Goal: Transaction & Acquisition: Purchase product/service

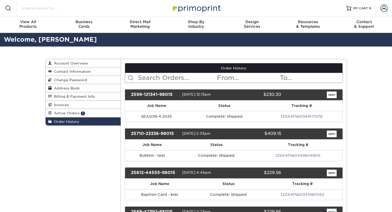
click at [44, 5] on input "Search Products" at bounding box center [46, 8] width 50 height 6
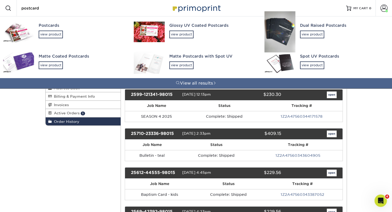
type input "postcard"
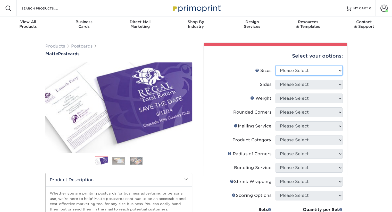
click at [295, 70] on select "Please Select 1.5" x 7" 2" x 4" 2" x 6" 2" x 7" 2" x 8" 2.12" x 5.5" 2.125" x 5…" at bounding box center [308, 71] width 67 height 10
select select "3.00x5.00"
click at [275, 66] on select "Please Select 1.5" x 7" 2" x 4" 2" x 6" 2" x 7" 2" x 8" 2.12" x 5.5" 2.125" x 5…" at bounding box center [308, 71] width 67 height 10
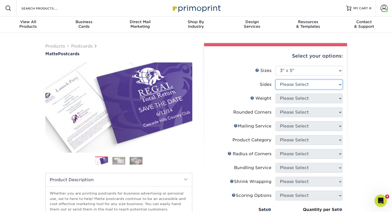
click at [289, 84] on select "Please Select Print Both Sides Print Front Only" at bounding box center [308, 85] width 67 height 10
select select "13abbda7-1d64-4f25-8bb2-c179b224825d"
click at [275, 80] on select "Please Select Print Both Sides Print Front Only" at bounding box center [308, 85] width 67 height 10
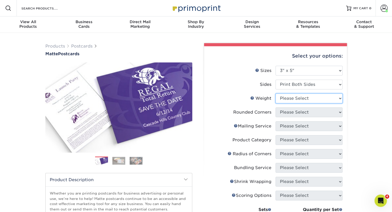
click at [287, 101] on select "Please Select 16PT 14PT" at bounding box center [308, 99] width 67 height 10
select select "14PT"
click at [275, 94] on select "Please Select 16PT 14PT" at bounding box center [308, 99] width 67 height 10
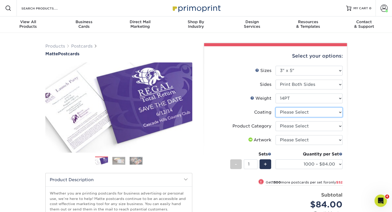
click at [291, 113] on select at bounding box center [308, 113] width 67 height 10
select select "121bb7b5-3b4d-429f-bd8d-bbf80e953313"
click at [275, 108] on select at bounding box center [308, 113] width 67 height 10
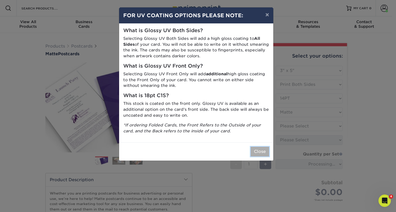
click at [262, 153] on button "Close" at bounding box center [259, 152] width 19 height 10
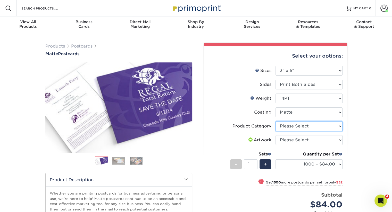
click at [286, 126] on select "Please Select Postcards" at bounding box center [308, 127] width 67 height 10
select select "9b7272e0-d6c8-4c3c-8e97-d3a1bcdab858"
click at [275, 122] on select "Please Select Postcards" at bounding box center [308, 127] width 67 height 10
click at [287, 141] on select "Please Select I will upload files I need a design - $150" at bounding box center [308, 140] width 67 height 10
select select "upload"
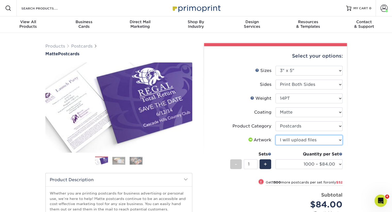
click at [275, 135] on select "Please Select I will upload files I need a design - $150" at bounding box center [308, 140] width 67 height 10
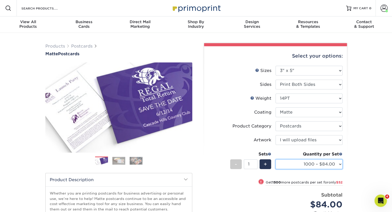
click at [293, 166] on select "1000 – $84.00 2500 – $136.00 5000 – $209.00 10000 – $397.00 15000 – $583.00 200…" at bounding box center [308, 165] width 67 height 10
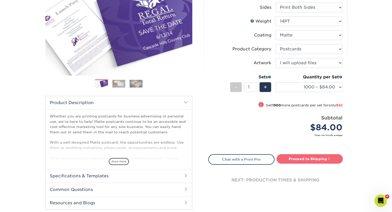
click at [301, 160] on link "Proceed to Shipping" at bounding box center [309, 159] width 66 height 9
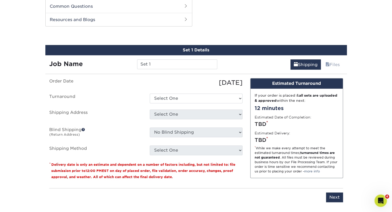
scroll to position [262, 0]
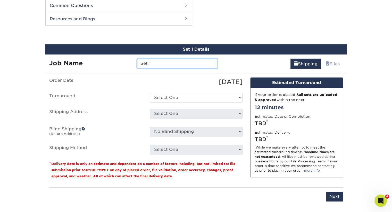
drag, startPoint x: 166, startPoint y: 63, endPoint x: 113, endPoint y: 66, distance: 53.4
click at [113, 66] on div "Job Name Set 1" at bounding box center [133, 64] width 176 height 10
type input "[DATE] Invite Card"
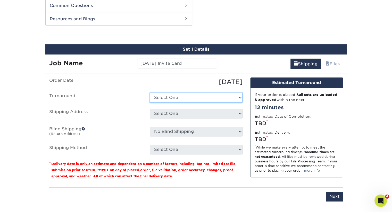
click at [172, 100] on select "Select One 2-4 Business Days 2 Day Next Business Day" at bounding box center [196, 98] width 93 height 10
select select "eafce687-f598-41a1-8379-94019729339d"
click at [150, 93] on select "Select One 2-4 Business Days 2 Day Next Business Day" at bounding box center [196, 98] width 93 height 10
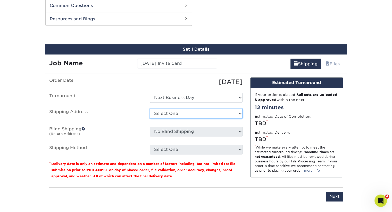
click at [177, 115] on select "Select One [PERSON_NAME] + Add New Address" at bounding box center [196, 114] width 93 height 10
select select "274645"
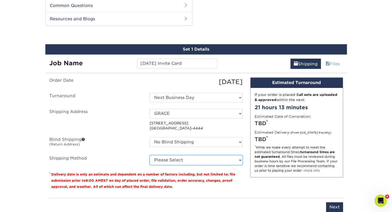
click at [201, 158] on select "Please Select Ground Shipping (+$18.94) 3 Day Shipping Service (+$22.15) 2 Day …" at bounding box center [196, 161] width 93 height 10
select select "03"
click at [150, 156] on select "Please Select Ground Shipping (+$18.94) 3 Day Shipping Service (+$22.15) 2 Day …" at bounding box center [196, 161] width 93 height 10
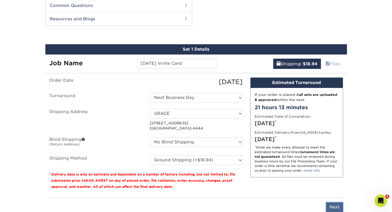
click at [332, 207] on input "Next" at bounding box center [334, 208] width 17 height 10
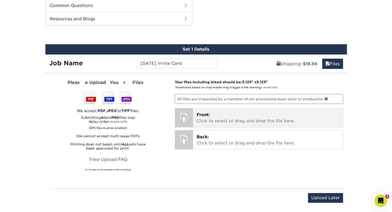
click at [254, 117] on p "Front: Click to select or drag and drop the file here." at bounding box center [267, 118] width 142 height 12
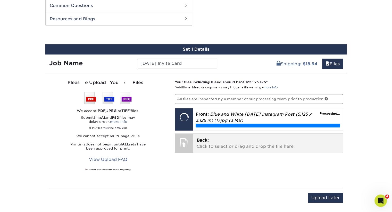
click at [186, 141] on div at bounding box center [184, 143] width 18 height 18
click at [216, 141] on p "Back: Click to select or drag and drop the file here." at bounding box center [267, 144] width 142 height 12
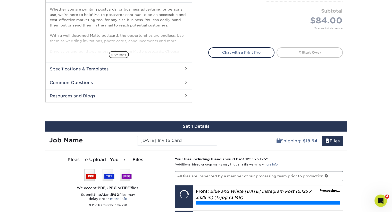
scroll to position [287, 0]
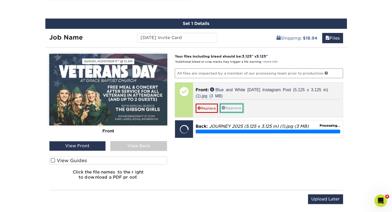
click at [232, 106] on link "Approve" at bounding box center [231, 108] width 23 height 9
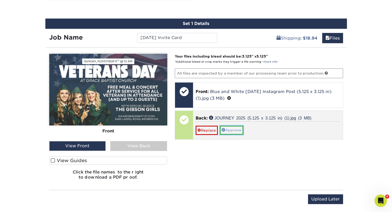
click at [234, 129] on link "Approve" at bounding box center [231, 130] width 23 height 9
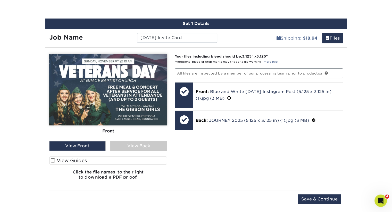
click at [142, 143] on div "View Back" at bounding box center [138, 146] width 57 height 10
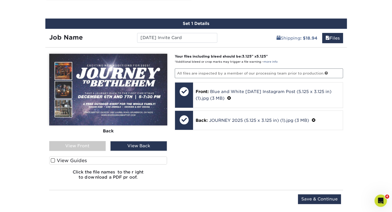
click at [90, 147] on div "View Front" at bounding box center [77, 146] width 57 height 10
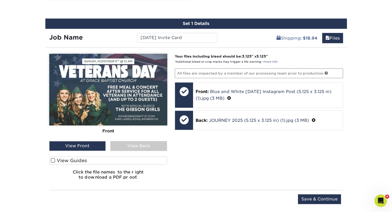
click at [135, 148] on div "View Back" at bounding box center [138, 146] width 57 height 10
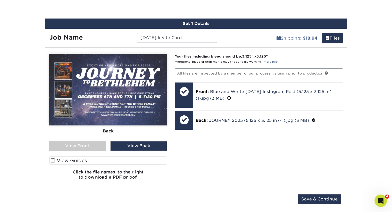
click at [86, 145] on div "View Front" at bounding box center [77, 146] width 57 height 10
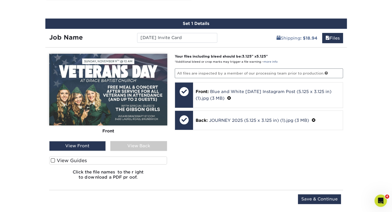
click at [127, 145] on div "View Back" at bounding box center [138, 146] width 57 height 10
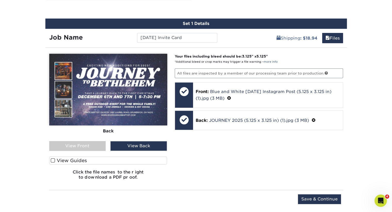
click at [86, 146] on div "View Front" at bounding box center [77, 146] width 57 height 10
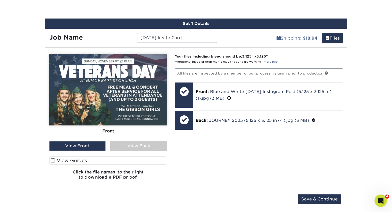
click at [137, 146] on div "View Back" at bounding box center [138, 146] width 57 height 10
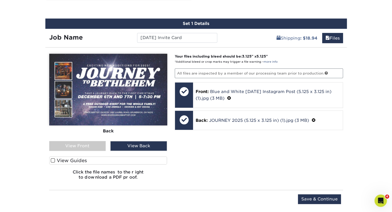
click at [95, 148] on div "View Front" at bounding box center [77, 146] width 57 height 10
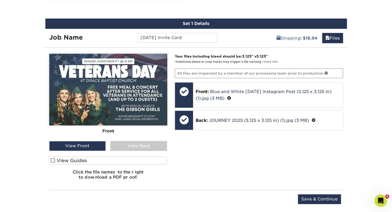
click at [129, 150] on div "View Back" at bounding box center [138, 146] width 57 height 10
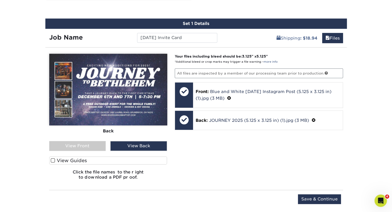
click at [85, 149] on div "View Front" at bounding box center [77, 146] width 57 height 10
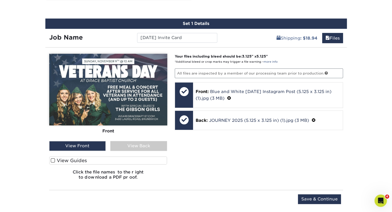
click at [127, 148] on div "View Back" at bounding box center [138, 146] width 57 height 10
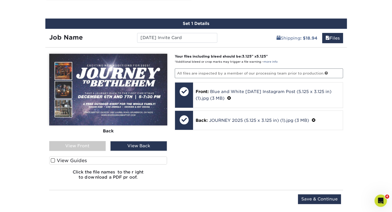
click at [99, 147] on div "View Front" at bounding box center [77, 146] width 57 height 10
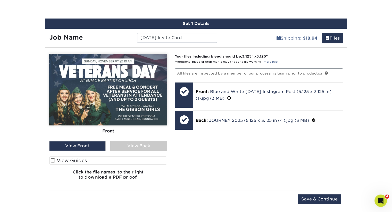
click at [134, 144] on div "View Back" at bounding box center [138, 146] width 57 height 10
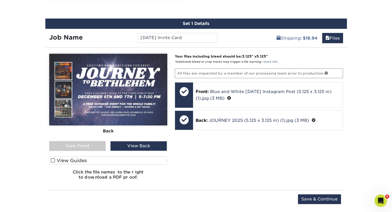
click at [59, 146] on div "View Front" at bounding box center [77, 146] width 57 height 10
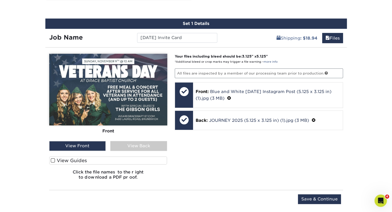
click at [52, 160] on span at bounding box center [53, 160] width 4 height 5
click at [0, 0] on input "View Guides" at bounding box center [0, 0] width 0 height 0
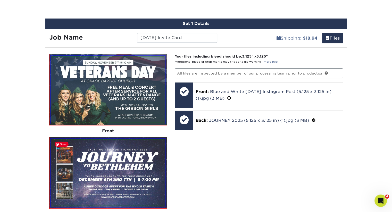
click at [52, 160] on img at bounding box center [107, 173] width 111 height 66
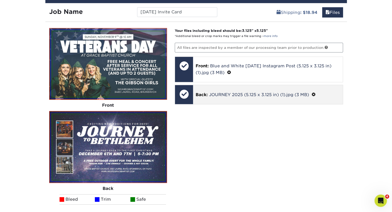
scroll to position [442, 0]
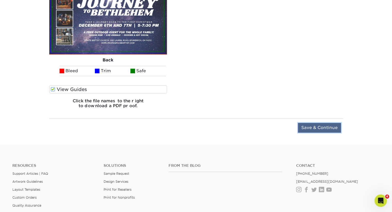
click at [318, 126] on input "Save & Continue" at bounding box center [319, 128] width 43 height 10
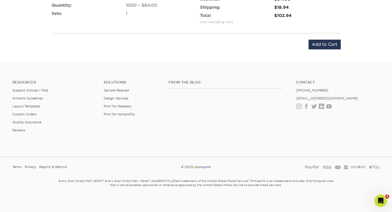
scroll to position [367, 0]
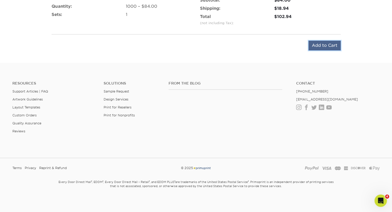
click at [322, 44] on input "Add to Cart" at bounding box center [324, 46] width 32 height 10
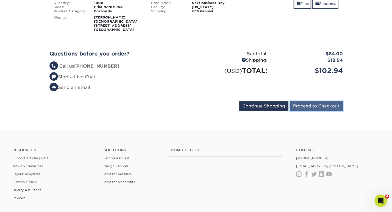
click at [313, 107] on input "Proceed to Checkout" at bounding box center [315, 106] width 53 height 10
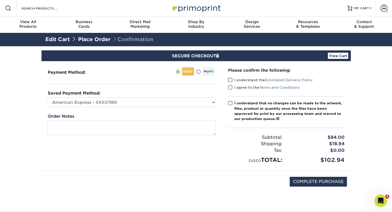
click at [230, 80] on span at bounding box center [230, 80] width 4 height 5
click at [0, 0] on input "I understand the Estimated Delivery Policy" at bounding box center [0, 0] width 0 height 0
click at [230, 87] on span at bounding box center [230, 87] width 4 height 5
click at [0, 0] on input "I agree to the Terms and Conditions" at bounding box center [0, 0] width 0 height 0
click at [229, 104] on span at bounding box center [230, 103] width 4 height 5
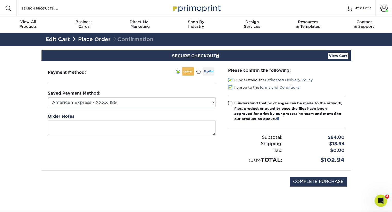
click at [0, 0] on input "I understand that no changes can be made to the artwork, files, product or quan…" at bounding box center [0, 0] width 0 height 0
click at [320, 182] on input "COMPLETE PURCHASE" at bounding box center [317, 182] width 57 height 10
type input "PROCESSING, PLEASE WAIT..."
